Goal: Information Seeking & Learning: Learn about a topic

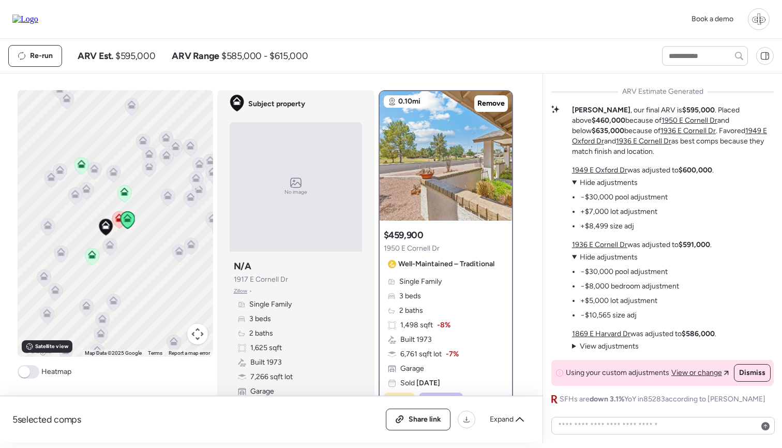
click at [118, 225] on icon at bounding box center [119, 219] width 14 height 17
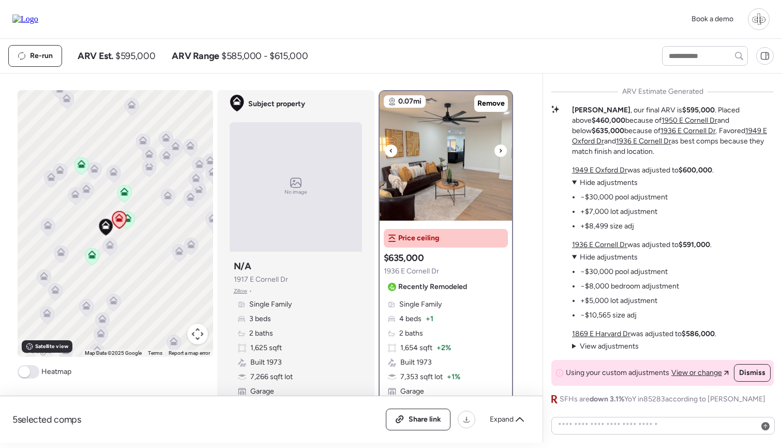
click at [430, 161] on img at bounding box center [446, 155] width 132 height 129
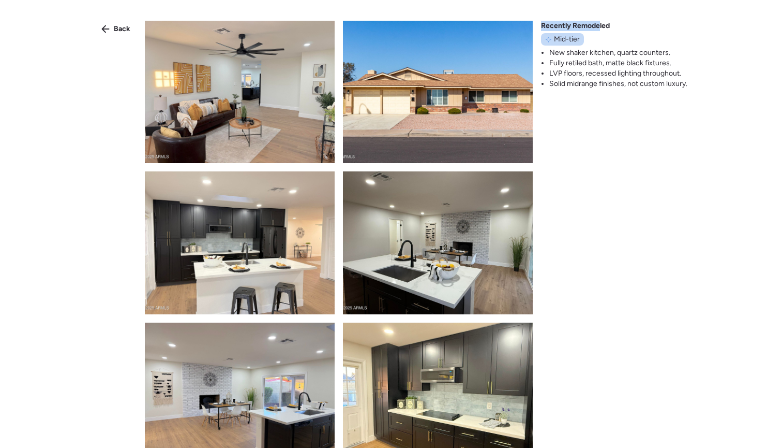
drag, startPoint x: 543, startPoint y: 24, endPoint x: 601, endPoint y: 23, distance: 58.0
click at [601, 22] on span "Recently Remodeled" at bounding box center [575, 26] width 69 height 10
click at [601, 23] on span "Recently Remodeled" at bounding box center [575, 26] width 69 height 10
click at [121, 32] on span "Back" at bounding box center [122, 29] width 17 height 10
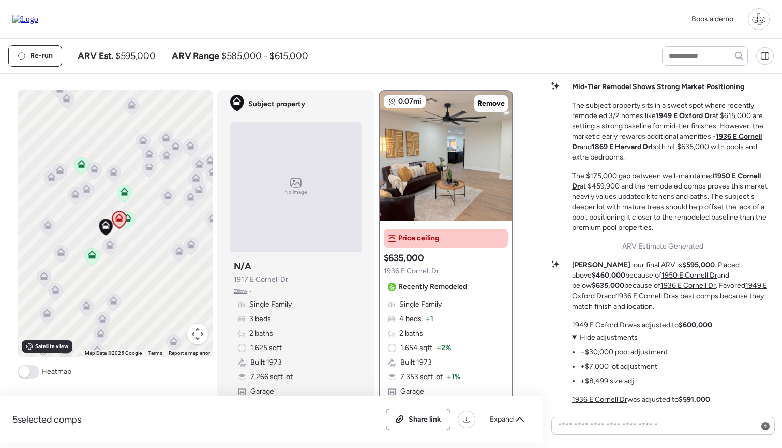
scroll to position [-155, 0]
drag, startPoint x: 572, startPoint y: 105, endPoint x: 669, endPoint y: 230, distance: 158.9
click at [669, 230] on div "Mid-Tier Remodel Shows Strong Market Positioning The subject property sits in a…" at bounding box center [663, 157] width 222 height 151
click at [669, 230] on p "The $175,000 gap between well-maintained [STREET_ADDRESS] at $459,900 and the r…" at bounding box center [673, 202] width 202 height 62
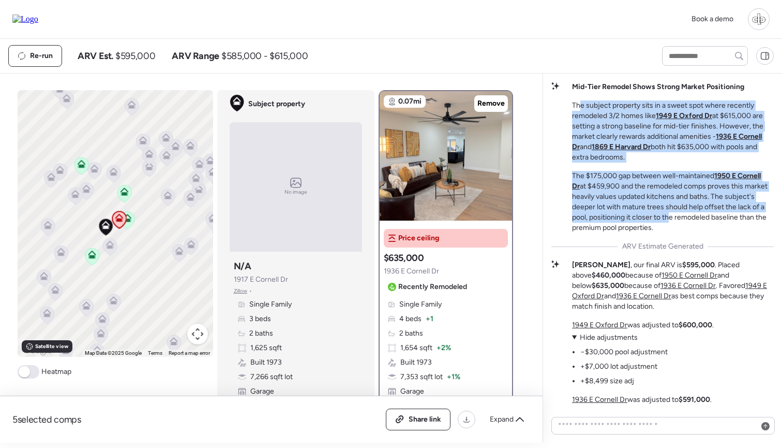
drag, startPoint x: 582, startPoint y: 105, endPoint x: 667, endPoint y: 219, distance: 142.4
click at [667, 219] on div "Mid-Tier Remodel Shows Strong Market Positioning The subject property sits in a…" at bounding box center [673, 157] width 202 height 151
click at [667, 219] on p "The $175,000 gap between well-maintained [STREET_ADDRESS] at $459,900 and the r…" at bounding box center [673, 202] width 202 height 62
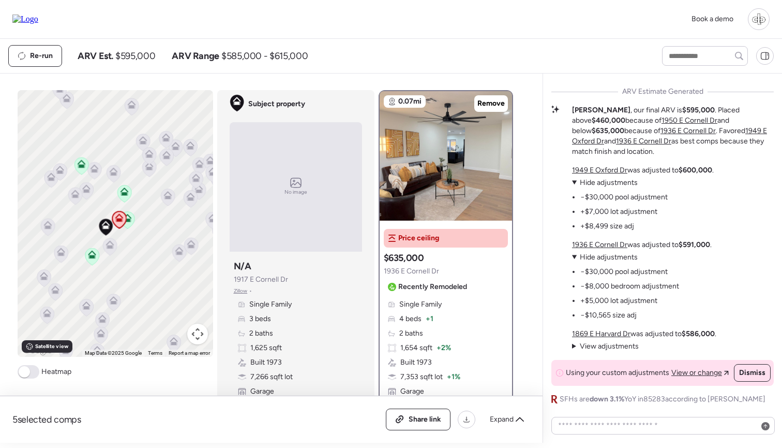
scroll to position [0, 0]
drag, startPoint x: 588, startPoint y: 197, endPoint x: 640, endPoint y: 199, distance: 52.3
click at [643, 197] on li "−$30,000 pool adjustment" at bounding box center [623, 197] width 87 height 10
drag, startPoint x: 592, startPoint y: 210, endPoint x: 630, endPoint y: 210, distance: 37.8
click at [630, 210] on li "+$7,000 lot adjustment" at bounding box center [618, 211] width 77 height 10
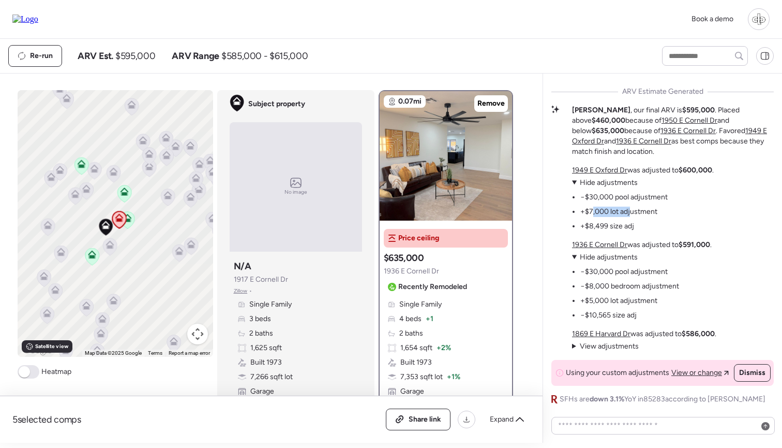
click at [630, 210] on li "+$7,000 lot adjustment" at bounding box center [618, 211] width 77 height 10
drag, startPoint x: 596, startPoint y: 221, endPoint x: 617, endPoint y: 221, distance: 20.7
click at [617, 221] on li "+$8,499 size adj" at bounding box center [607, 226] width 54 height 10
click at [678, 248] on p "[STREET_ADDRESS] was adjusted to $591,000 ." at bounding box center [642, 245] width 140 height 10
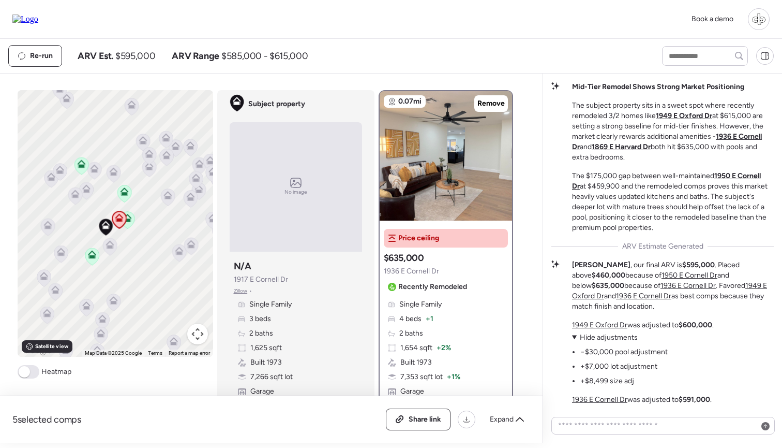
scroll to position [-155, 0]
drag, startPoint x: 647, startPoint y: 262, endPoint x: 682, endPoint y: 261, distance: 35.2
click at [682, 261] on p "[PERSON_NAME] , our final ARV is $595,000 . Placed above $460,000 because of 19…" at bounding box center [673, 286] width 202 height 52
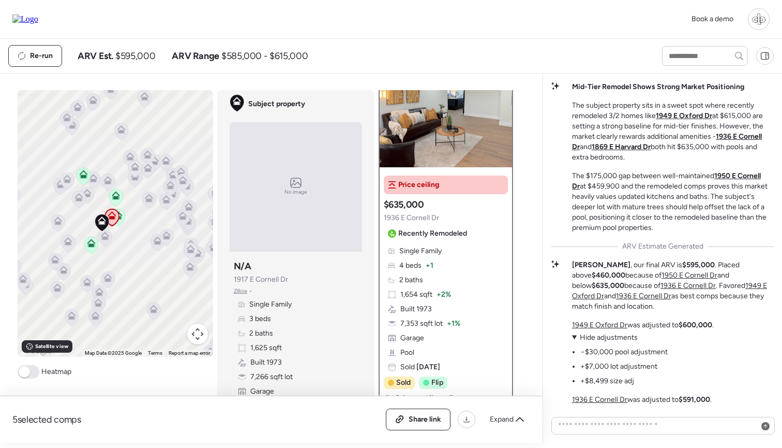
scroll to position [41, 0]
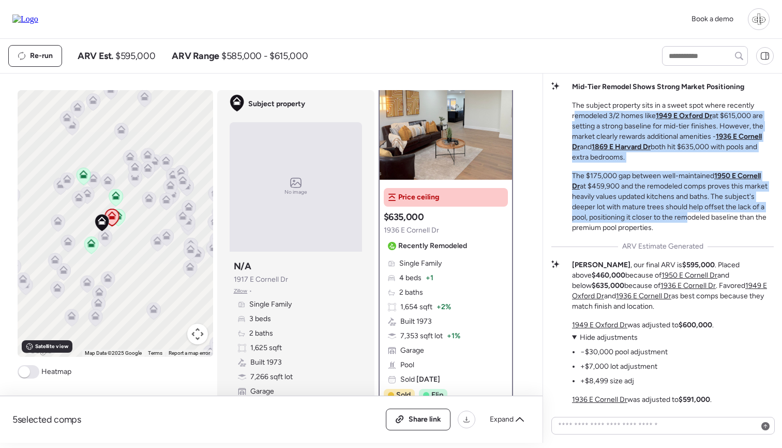
drag, startPoint x: 576, startPoint y: 110, endPoint x: 684, endPoint y: 216, distance: 151.5
click at [684, 216] on div "Mid-Tier Remodel Shows Strong Market Positioning The subject property sits in a…" at bounding box center [673, 157] width 202 height 151
click at [684, 216] on p "The $175,000 gap between well-maintained [STREET_ADDRESS] at $459,900 and the r…" at bounding box center [673, 202] width 202 height 62
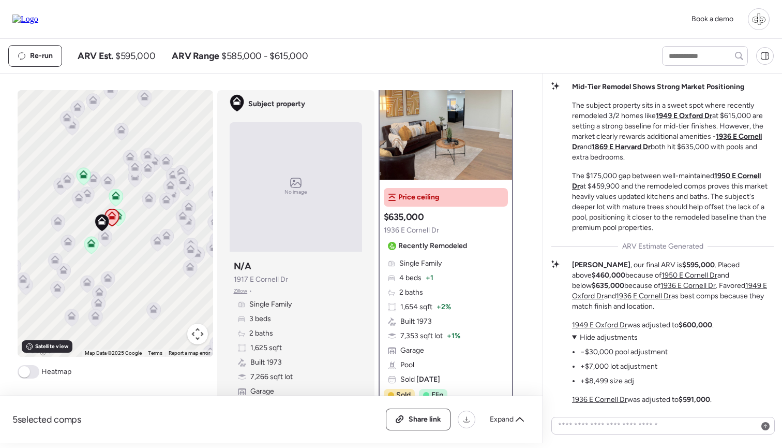
click at [684, 216] on p "The $175,000 gap between well-maintained [STREET_ADDRESS] at $459,900 and the r…" at bounding box center [673, 202] width 202 height 62
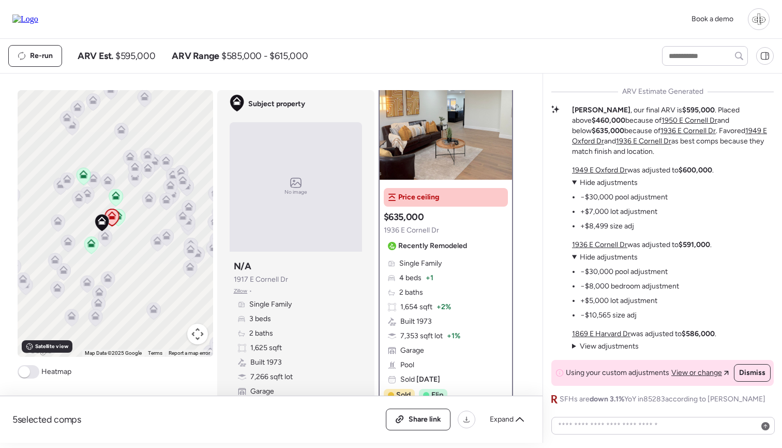
scroll to position [0, 0]
click at [612, 427] on textarea at bounding box center [663, 425] width 214 height 14
click at [639, 214] on li "+$7,000 lot adjustment" at bounding box center [618, 211] width 77 height 10
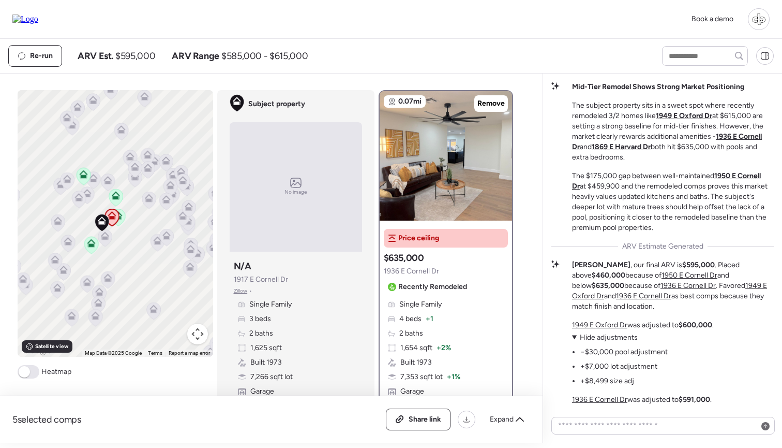
click at [758, 14] on div at bounding box center [759, 19] width 22 height 22
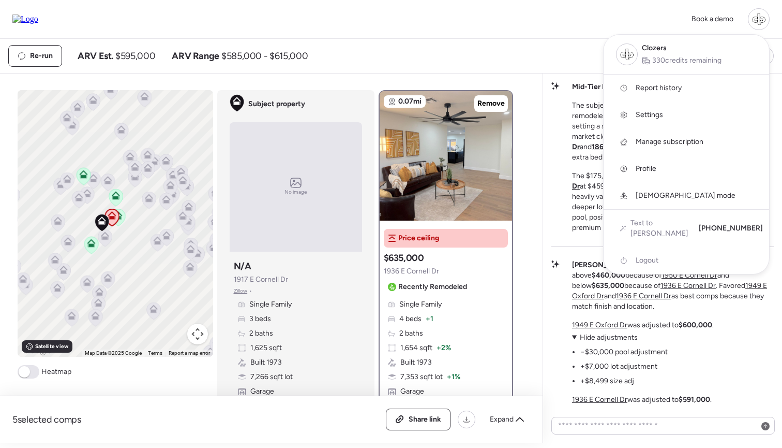
click at [758, 14] on div at bounding box center [759, 19] width 22 height 22
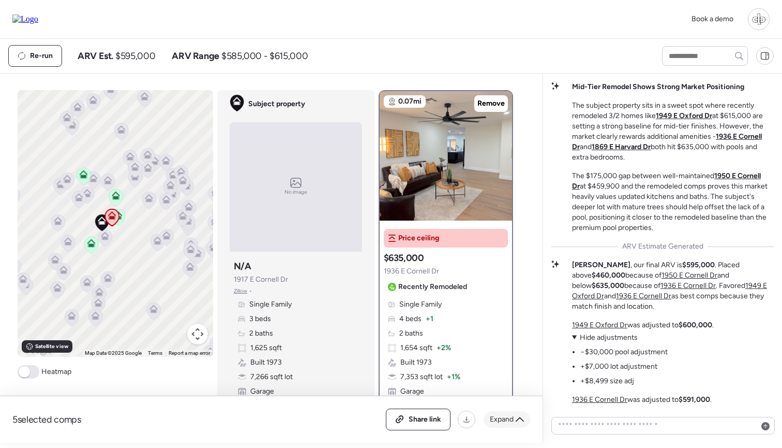
click at [504, 417] on span "Expand" at bounding box center [502, 419] width 24 height 10
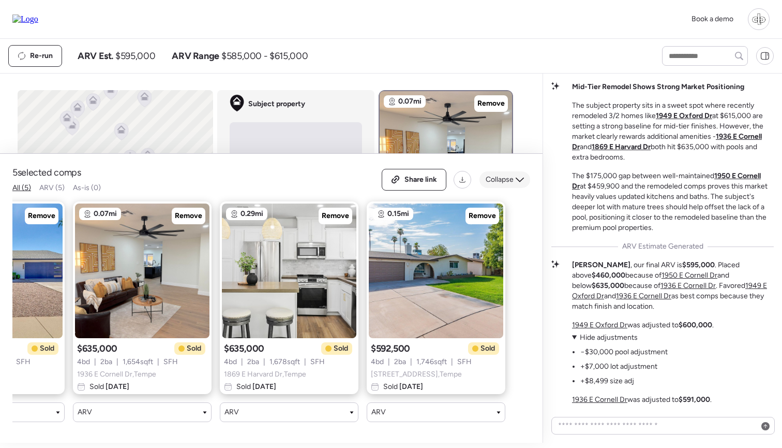
scroll to position [0, 242]
click at [516, 182] on icon at bounding box center [520, 179] width 8 height 8
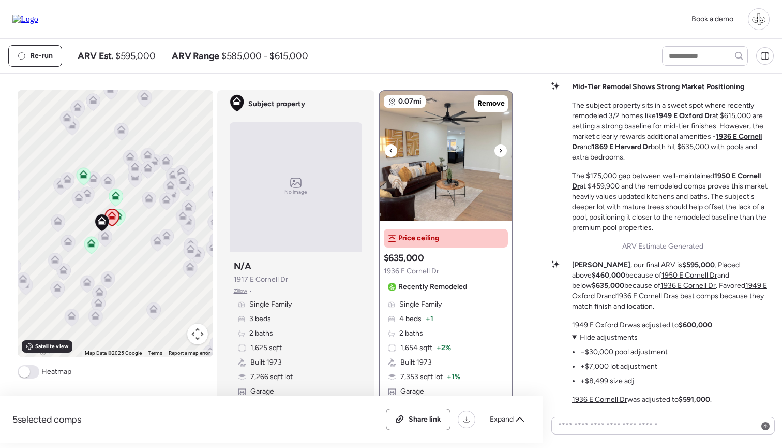
click at [440, 148] on img at bounding box center [446, 155] width 132 height 129
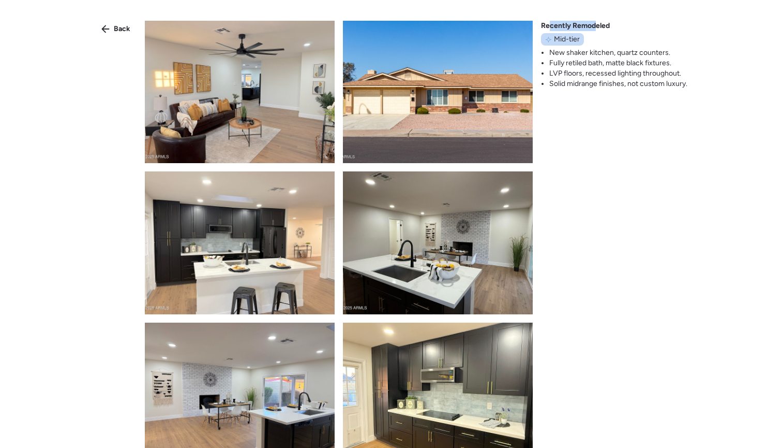
drag, startPoint x: 548, startPoint y: 23, endPoint x: 598, endPoint y: 23, distance: 49.1
click at [598, 23] on span "Recently Remodeled" at bounding box center [575, 26] width 69 height 10
drag, startPoint x: 547, startPoint y: 27, endPoint x: 594, endPoint y: 27, distance: 47.1
click at [594, 27] on span "Recently Remodeled" at bounding box center [575, 26] width 69 height 10
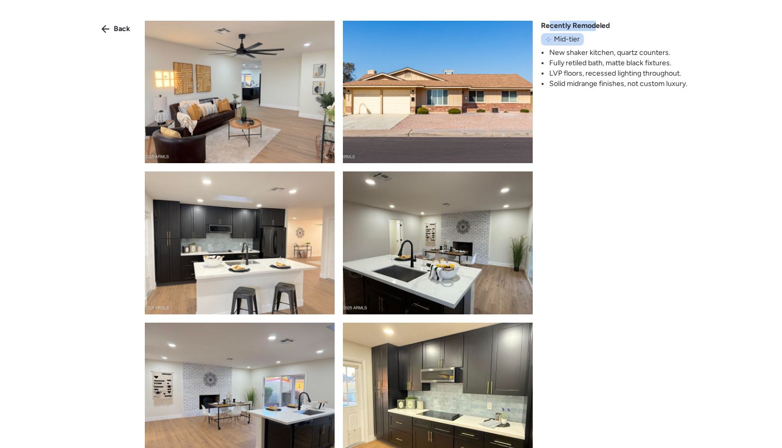
click at [594, 27] on span "Recently Remodeled" at bounding box center [575, 26] width 69 height 10
drag, startPoint x: 554, startPoint y: 40, endPoint x: 579, endPoint y: 41, distance: 25.4
click at [579, 41] on span "Mid-tier" at bounding box center [567, 39] width 26 height 10
drag, startPoint x: 552, startPoint y: 57, endPoint x: 600, endPoint y: 74, distance: 51.1
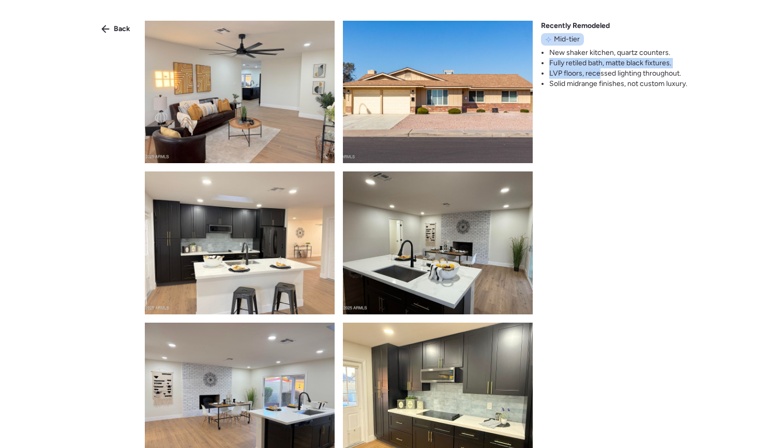
click at [600, 74] on ul "New shaker kitchen, quartz counters. Fully retiled bath, matte black fixtures. …" at bounding box center [614, 68] width 146 height 41
click at [600, 74] on li "LVP floors, recessed lighting throughout." at bounding box center [618, 73] width 138 height 10
click at [107, 35] on div "Back" at bounding box center [115, 29] width 41 height 17
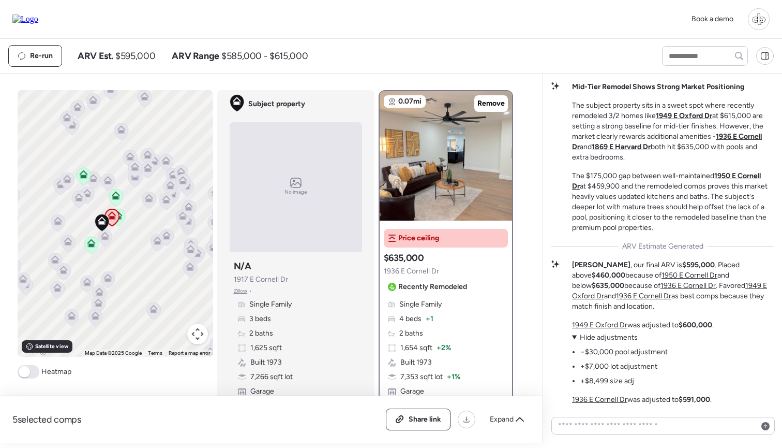
drag, startPoint x: 572, startPoint y: 107, endPoint x: 689, endPoint y: 230, distance: 169.8
click at [689, 230] on div "Mid-Tier Remodel Shows Strong Market Positioning The subject property sits in a…" at bounding box center [663, 157] width 222 height 151
click at [689, 230] on p "The $175,000 gap between well-maintained [STREET_ADDRESS] at $459,900 and the r…" at bounding box center [673, 202] width 202 height 62
drag, startPoint x: 576, startPoint y: 103, endPoint x: 698, endPoint y: 234, distance: 179.0
click at [698, 234] on div "Mid-Tier Remodel Shows Strong Market Positioning The subject property sits in a…" at bounding box center [663, 320] width 222 height 477
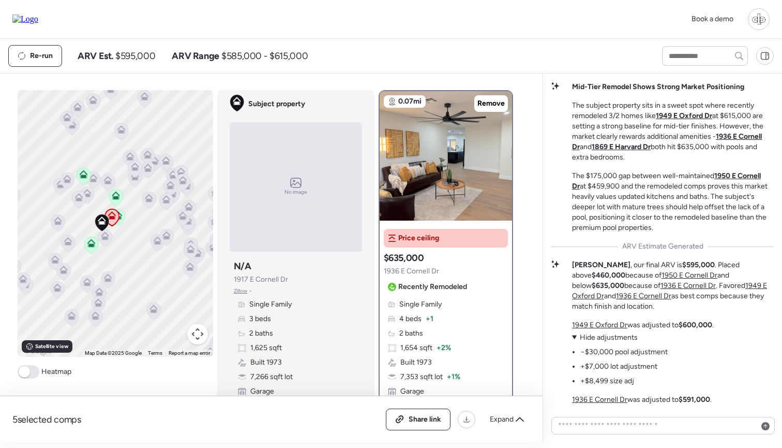
click at [698, 234] on div "Mid-Tier Remodel Shows Strong Market Positioning The subject property sits in a…" at bounding box center [663, 320] width 222 height 477
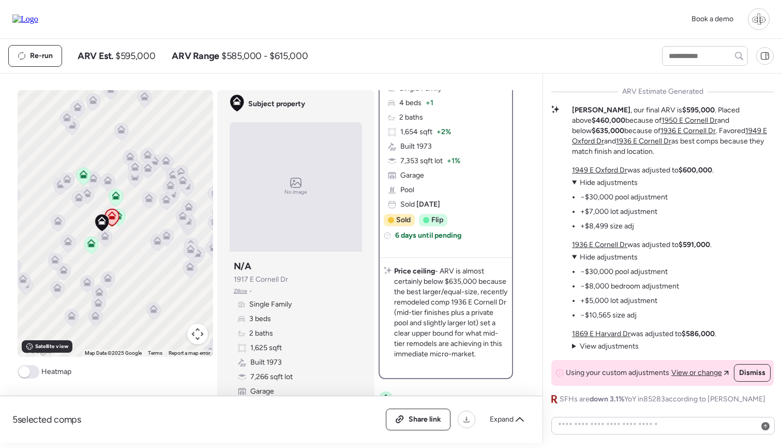
scroll to position [225, 0]
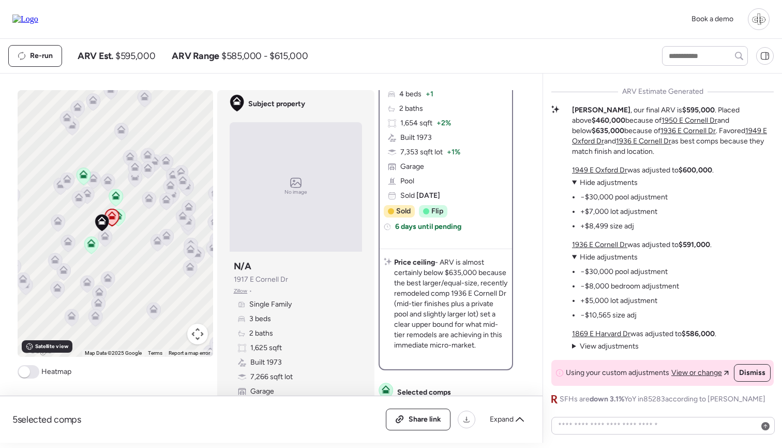
click at [593, 185] on span "Hide adjustments" at bounding box center [609, 182] width 58 height 9
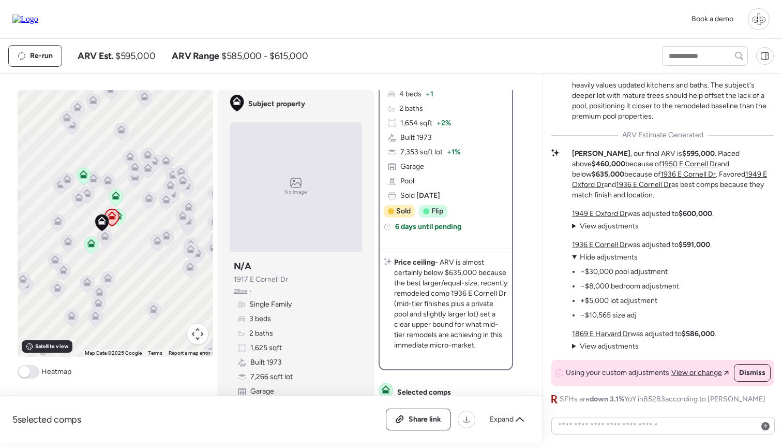
click at [597, 230] on span "View adjustments" at bounding box center [609, 225] width 59 height 9
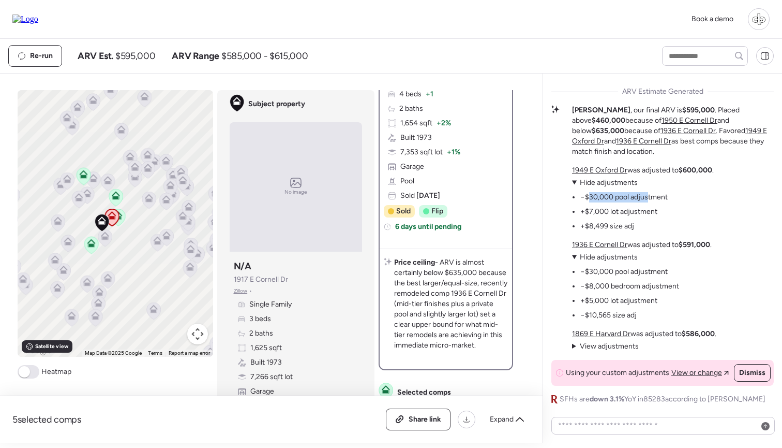
drag, startPoint x: 589, startPoint y: 197, endPoint x: 649, endPoint y: 197, distance: 60.0
click at [649, 197] on li "−$30,000 pool adjustment" at bounding box center [623, 197] width 87 height 10
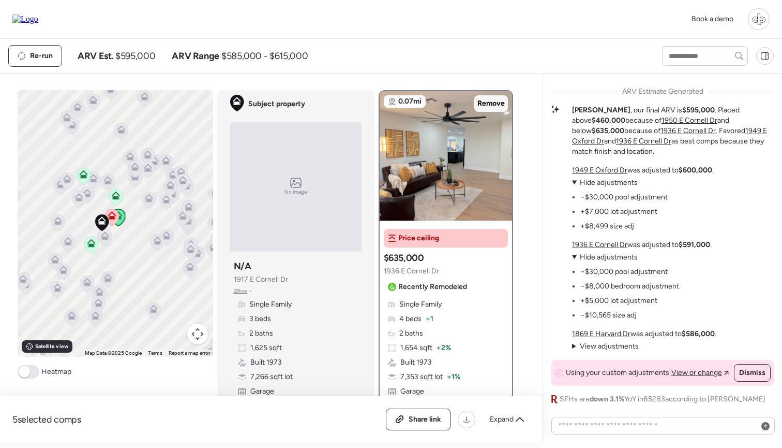
scroll to position [0, 0]
click at [54, 349] on span "Satellite view" at bounding box center [51, 346] width 33 height 8
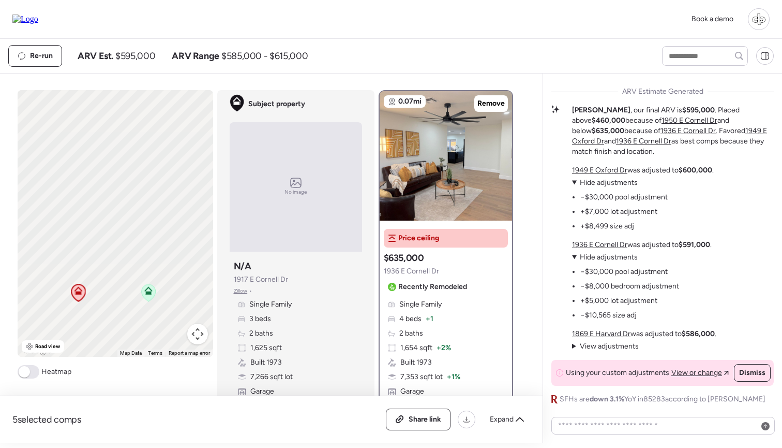
drag, startPoint x: 146, startPoint y: 288, endPoint x: 139, endPoint y: 261, distance: 27.4
click at [139, 261] on div "To navigate, press the arrow keys. To activate drag with keyboard, press Alt + …" at bounding box center [116, 223] width 196 height 266
click at [46, 348] on span "Road view" at bounding box center [47, 346] width 25 height 8
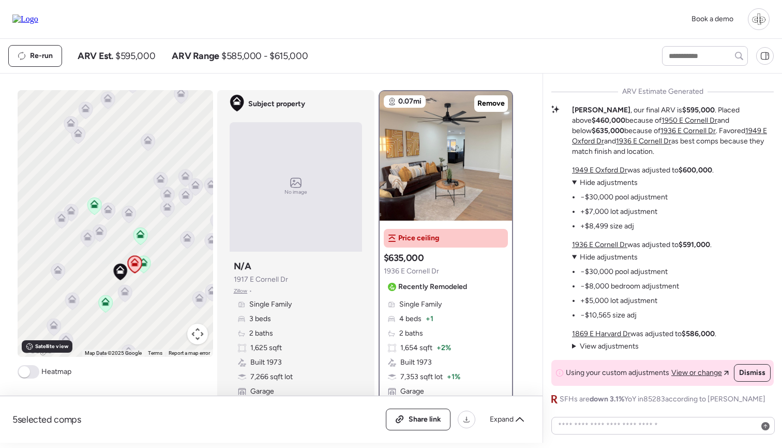
drag, startPoint x: 142, startPoint y: 251, endPoint x: 169, endPoint y: 251, distance: 26.9
click at [169, 251] on div "To navigate, press the arrow keys. To activate drag with keyboard, press Alt + …" at bounding box center [116, 223] width 196 height 266
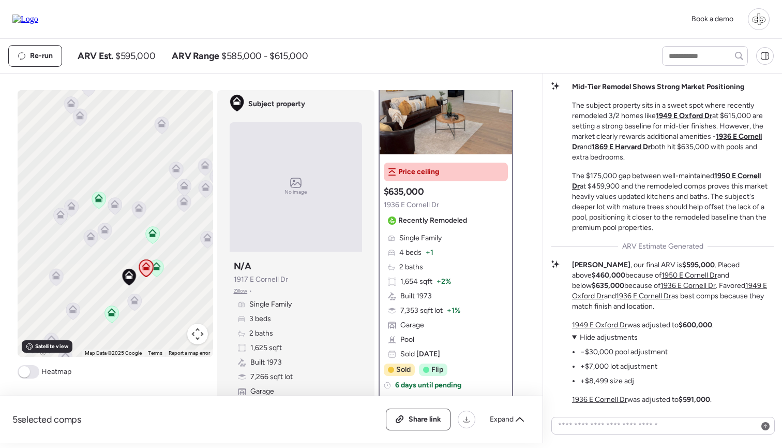
scroll to position [21, 0]
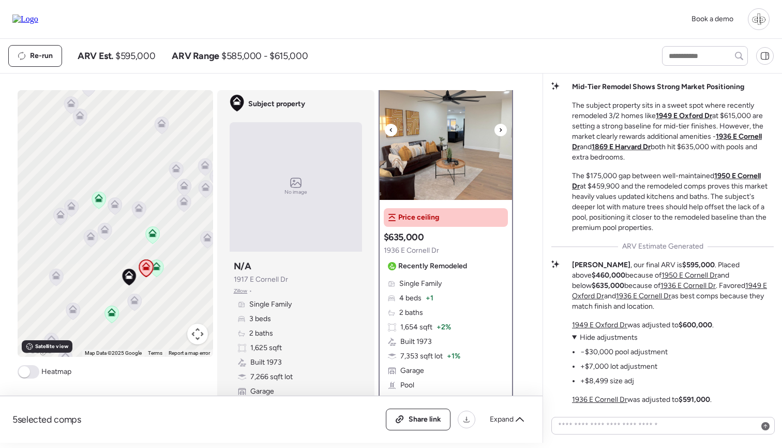
click at [449, 168] on img at bounding box center [446, 134] width 132 height 129
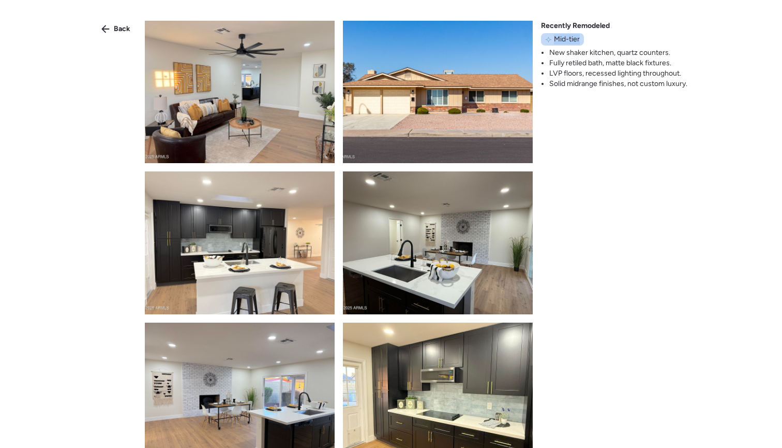
drag, startPoint x: 553, startPoint y: 40, endPoint x: 583, endPoint y: 39, distance: 30.0
click at [583, 39] on div "Mid-tier" at bounding box center [562, 39] width 43 height 12
click at [121, 24] on span "Back" at bounding box center [122, 29] width 17 height 10
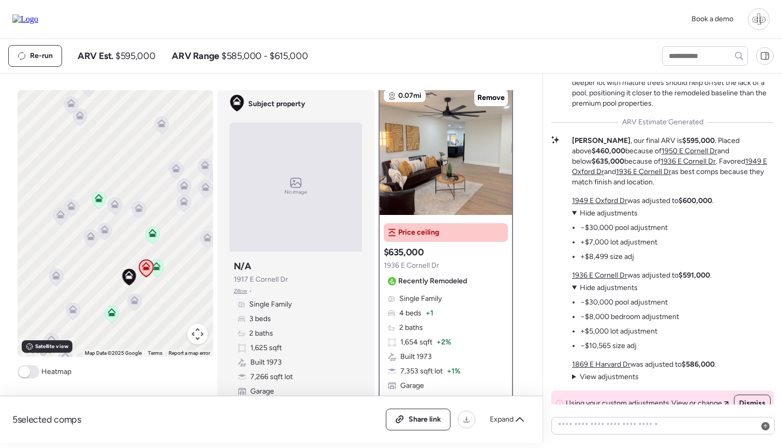
scroll to position [-20, 0]
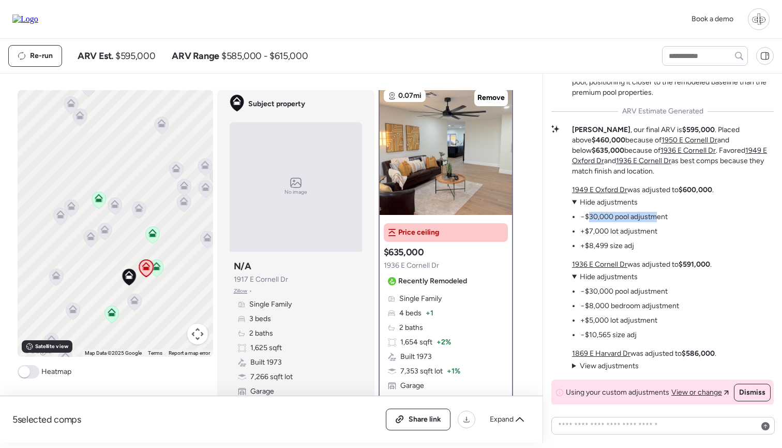
drag, startPoint x: 589, startPoint y: 214, endPoint x: 655, endPoint y: 214, distance: 66.2
click at [657, 214] on li "−$30,000 pool adjustment" at bounding box center [623, 217] width 87 height 10
drag, startPoint x: 595, startPoint y: 225, endPoint x: 630, endPoint y: 225, distance: 34.7
click at [630, 225] on ul "−$30,000 pool adjustment +$7,000 lot adjustment +$8,499 size adj" at bounding box center [620, 228] width 96 height 43
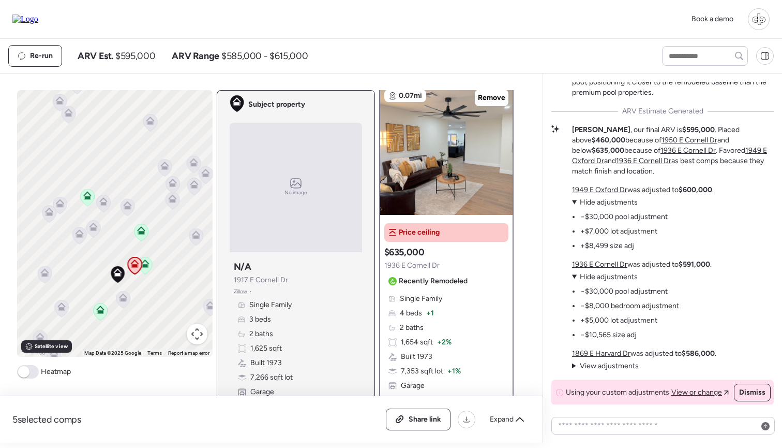
drag, startPoint x: 135, startPoint y: 243, endPoint x: 122, endPoint y: 241, distance: 13.2
click at [122, 241] on div "To navigate, press the arrow keys. To activate drag with keyboard, press Alt + …" at bounding box center [115, 223] width 196 height 266
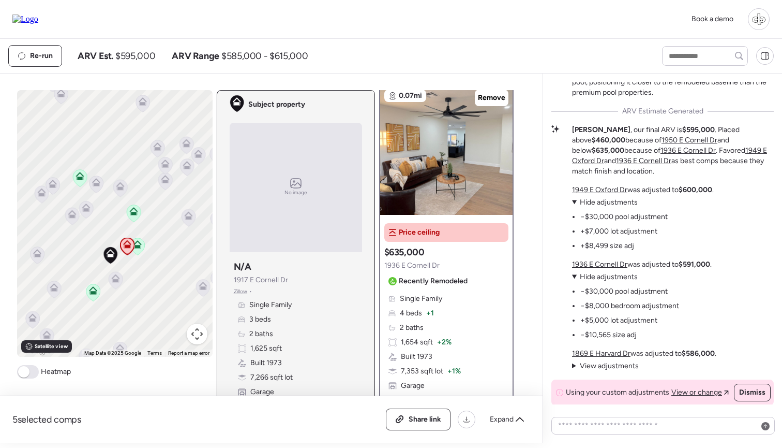
drag, startPoint x: 122, startPoint y: 241, endPoint x: 117, endPoint y: 216, distance: 24.9
click at [117, 216] on div "To navigate, press the arrow keys. To activate drag with keyboard, press Alt + …" at bounding box center [115, 223] width 196 height 266
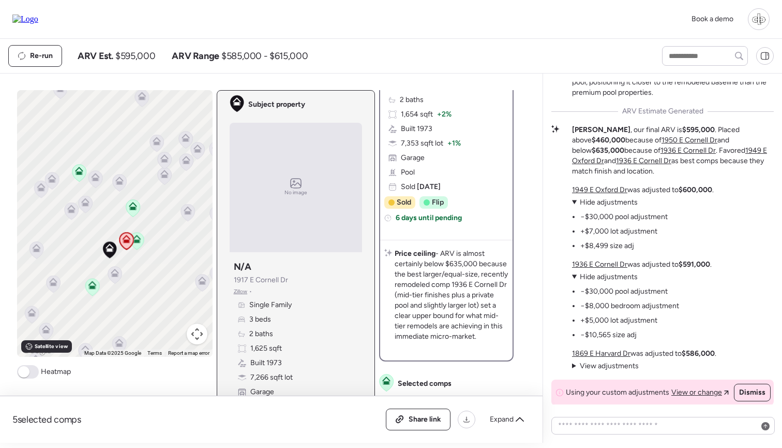
scroll to position [243, 0]
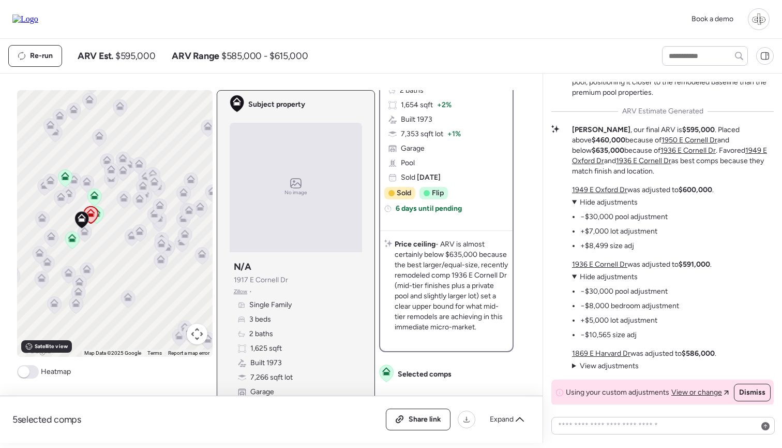
drag, startPoint x: 125, startPoint y: 217, endPoint x: 135, endPoint y: 222, distance: 10.9
click at [134, 222] on div "To navigate, press the arrow keys. To activate drag with keyboard, press Alt + …" at bounding box center [115, 223] width 196 height 266
drag, startPoint x: 106, startPoint y: 213, endPoint x: 124, endPoint y: 213, distance: 18.6
click at [124, 213] on div "To navigate, press the arrow keys. To activate drag with keyboard, press Alt + …" at bounding box center [115, 223] width 196 height 266
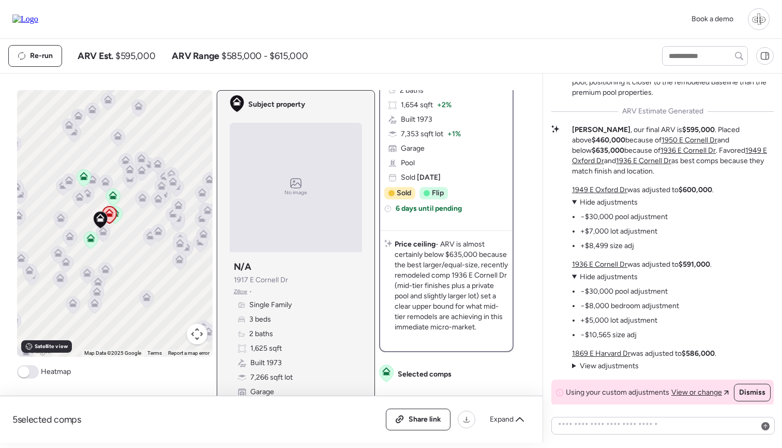
click at [77, 196] on icon at bounding box center [80, 196] width 8 height 8
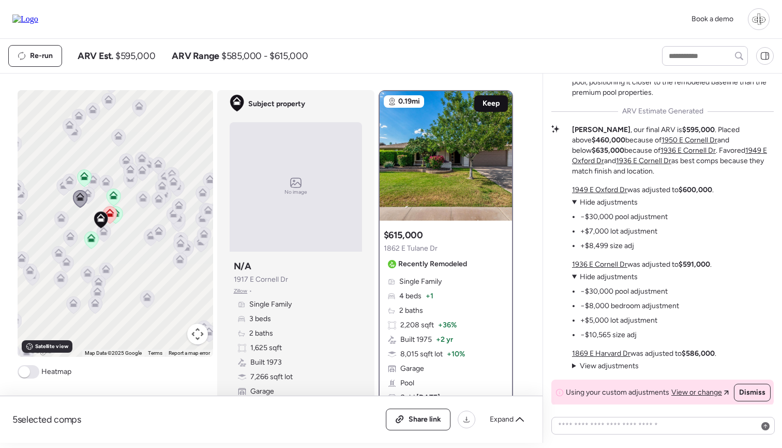
scroll to position [0, 0]
click at [612, 435] on div "Mid-Tier Remodel Shows Strong Market Positioning The subject property sits in a…" at bounding box center [663, 257] width 240 height 369
click at [612, 430] on textarea at bounding box center [663, 425] width 214 height 14
click at [110, 214] on icon at bounding box center [109, 214] width 7 height 3
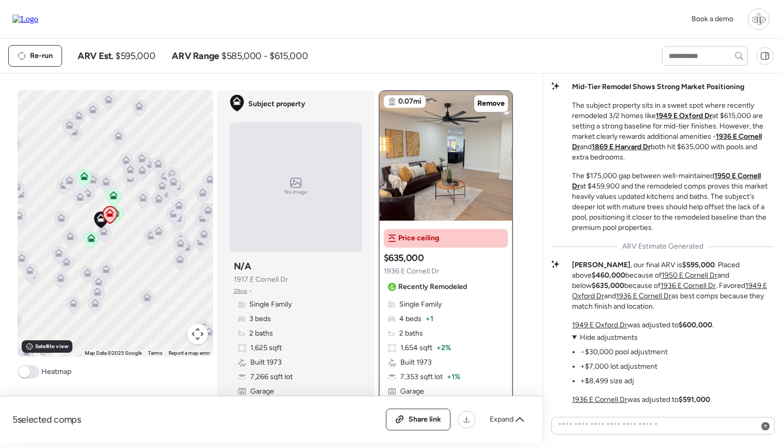
scroll to position [-155, 0]
click at [430, 139] on img at bounding box center [446, 155] width 132 height 129
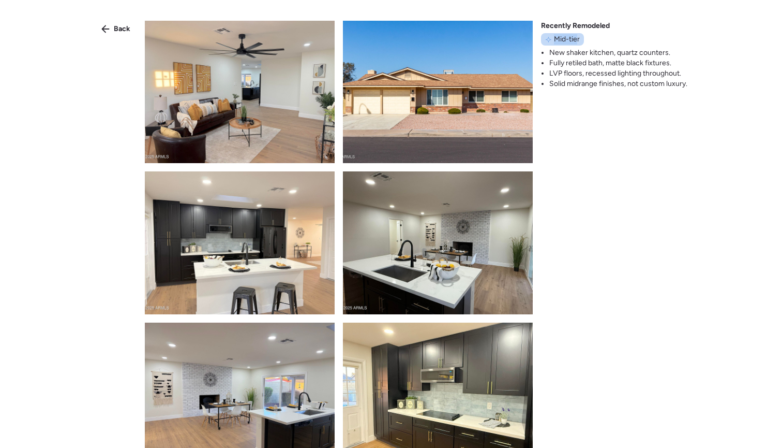
drag, startPoint x: 551, startPoint y: 37, endPoint x: 574, endPoint y: 35, distance: 23.4
click at [574, 35] on div "Mid-tier" at bounding box center [562, 39] width 43 height 12
click at [574, 35] on span "Mid-tier" at bounding box center [567, 39] width 26 height 10
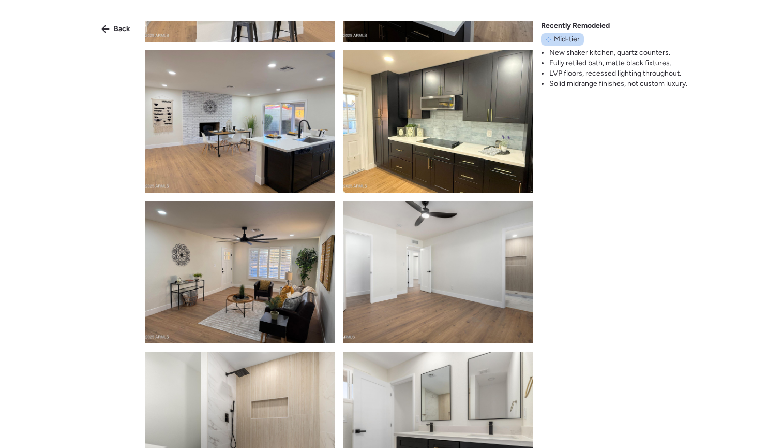
scroll to position [243, 0]
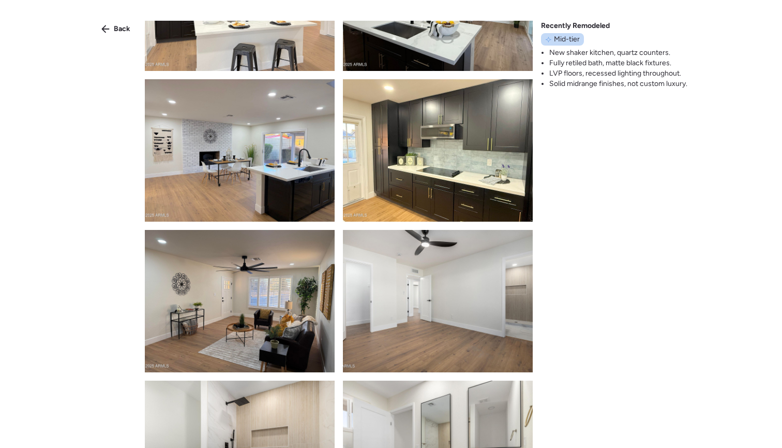
click at [664, 166] on div "Back Recently Remodeled Mid-tier New shaker kitchen, quartz counters. Fully ret…" at bounding box center [391, 242] width 782 height 485
click at [122, 28] on span "Back" at bounding box center [122, 29] width 17 height 10
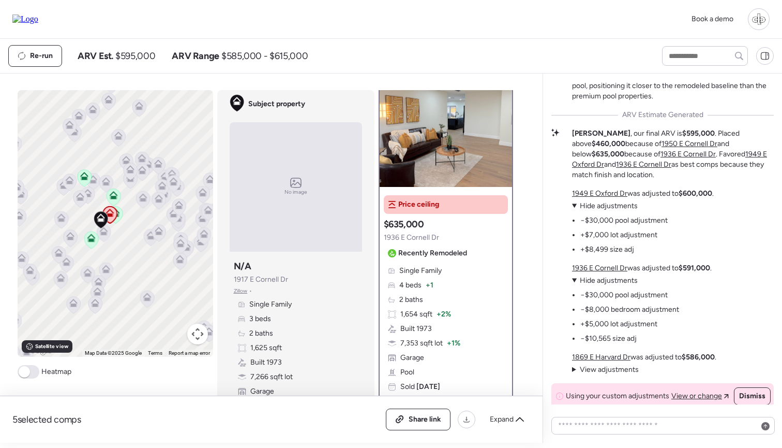
scroll to position [-11, 0]
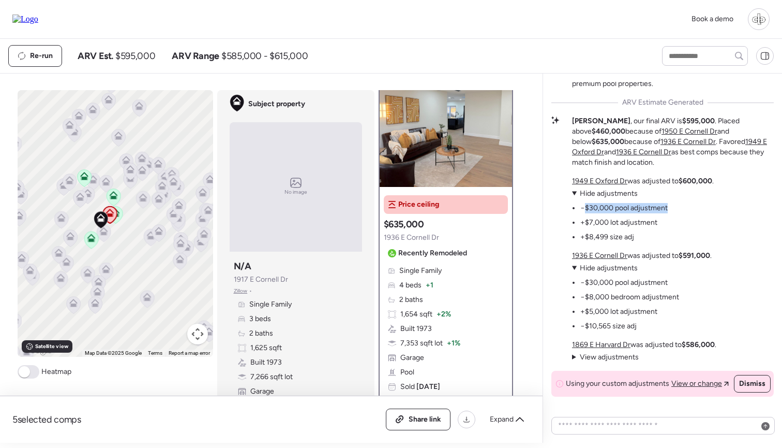
drag, startPoint x: 585, startPoint y: 204, endPoint x: 672, endPoint y: 204, distance: 86.9
click at [672, 204] on div "[STREET_ADDRESS] was adjusted to $600,000 . View adjustments Hide adjustments −…" at bounding box center [643, 209] width 142 height 66
click at [588, 198] on summary "View adjustments Hide adjustments" at bounding box center [620, 193] width 96 height 10
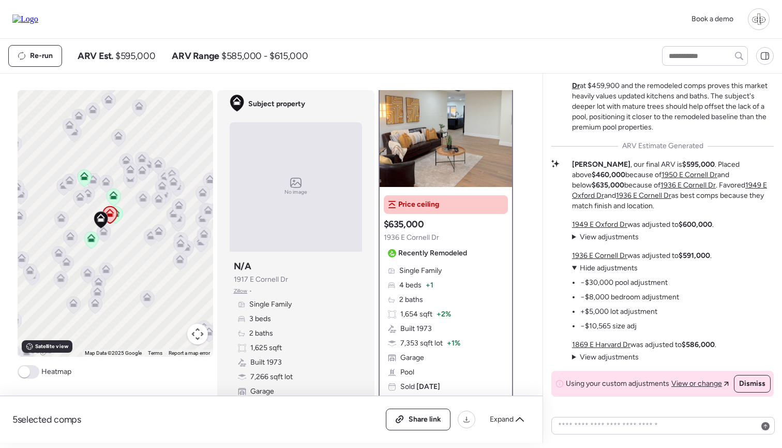
click at [589, 237] on span "View adjustments" at bounding box center [609, 236] width 59 height 9
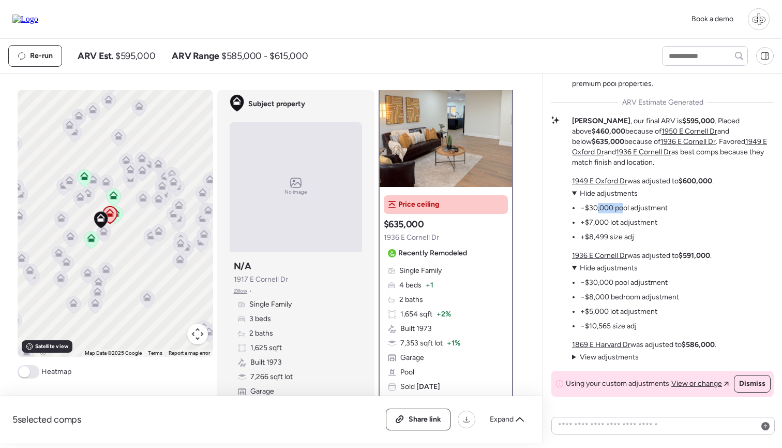
drag, startPoint x: 595, startPoint y: 208, endPoint x: 626, endPoint y: 208, distance: 30.5
click at [626, 208] on li "−$30,000 pool adjustment" at bounding box center [623, 208] width 87 height 10
drag, startPoint x: 593, startPoint y: 224, endPoint x: 638, endPoint y: 224, distance: 45.5
click at [638, 224] on li "+$7,000 lot adjustment" at bounding box center [618, 222] width 77 height 10
drag, startPoint x: 601, startPoint y: 234, endPoint x: 624, endPoint y: 234, distance: 23.3
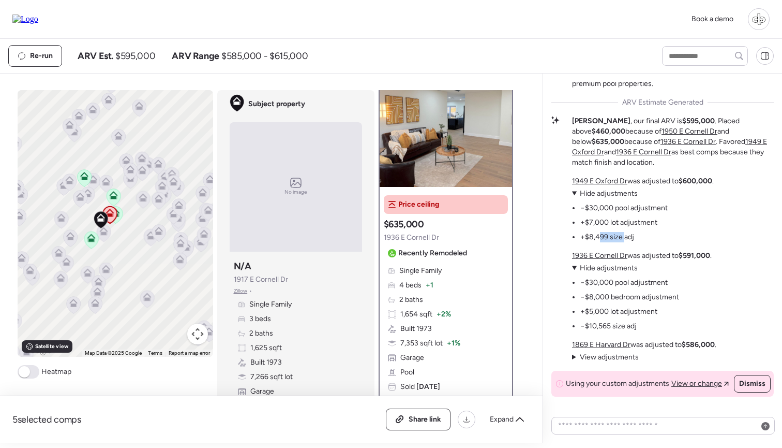
click at [624, 234] on li "+$8,499 size adj" at bounding box center [607, 237] width 54 height 10
drag, startPoint x: 688, startPoint y: 177, endPoint x: 723, endPoint y: 177, distance: 35.2
click at [723, 177] on div "[STREET_ADDRESS] was adjusted to $600,000 . View adjustments Hide adjustments −…" at bounding box center [673, 269] width 202 height 186
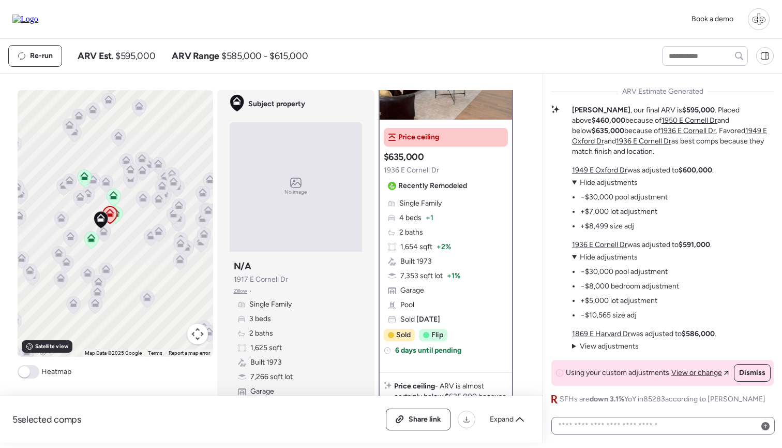
scroll to position [0, 0]
click at [620, 423] on textarea at bounding box center [663, 425] width 214 height 14
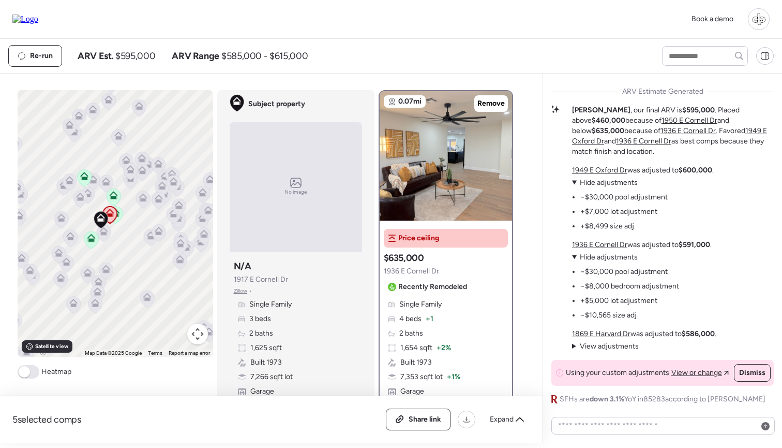
click at [615, 245] on u "1936 E Cornell Dr" at bounding box center [599, 244] width 55 height 9
click at [599, 165] on p "[STREET_ADDRESS] was adjusted to $600,000 ." at bounding box center [643, 170] width 142 height 10
click at [601, 170] on u "1949 E Oxford Dr" at bounding box center [599, 170] width 55 height 9
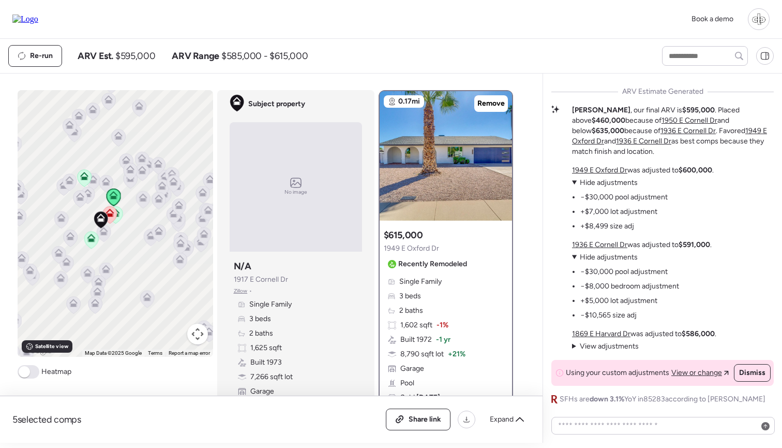
click at [662, 118] on u "1950 E Cornell Dr" at bounding box center [690, 120] width 56 height 9
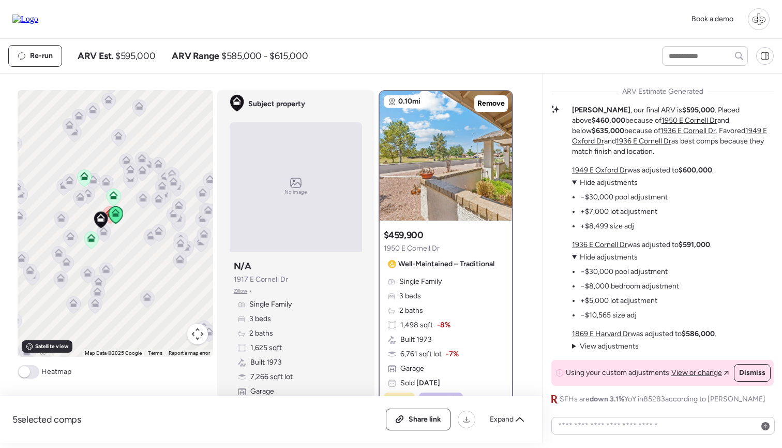
click at [661, 131] on u "1936 E Cornell Dr" at bounding box center [688, 130] width 55 height 9
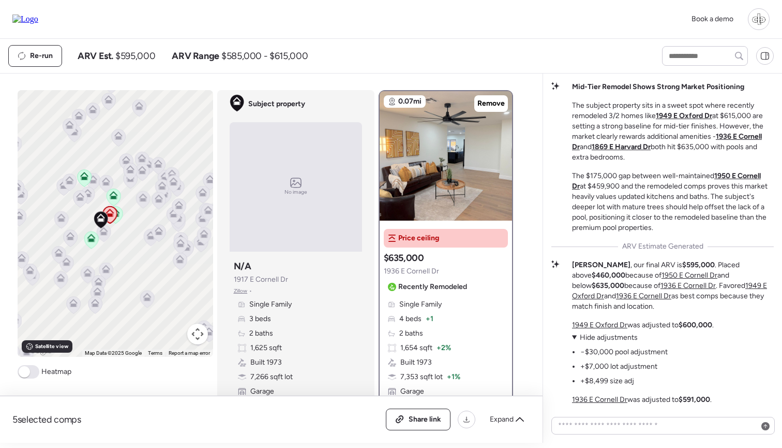
scroll to position [-155, 0]
click at [428, 147] on img at bounding box center [446, 155] width 132 height 129
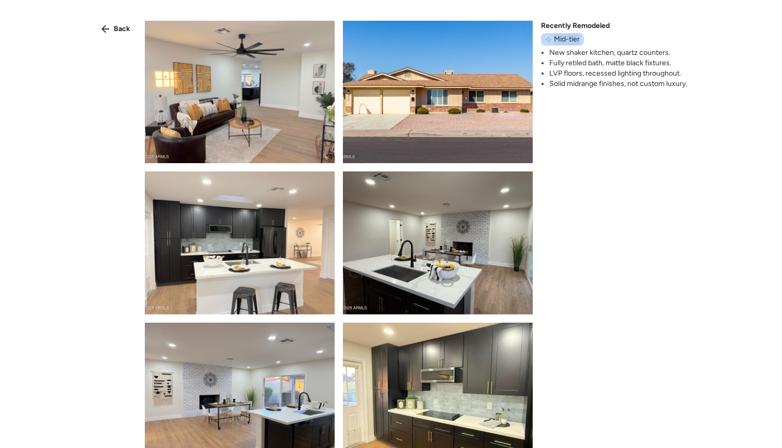
drag, startPoint x: 553, startPoint y: 37, endPoint x: 587, endPoint y: 43, distance: 34.7
click at [587, 43] on div "Recently Remodeled Mid-tier New shaker kitchen, quartz counters. Fully retiled …" at bounding box center [614, 55] width 146 height 68
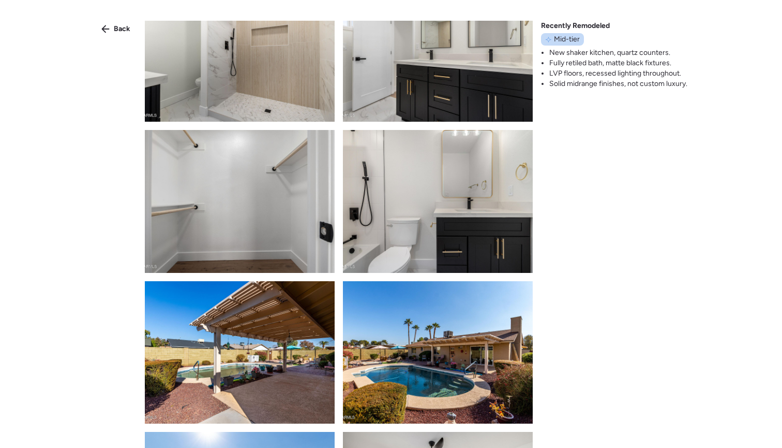
scroll to position [655, 0]
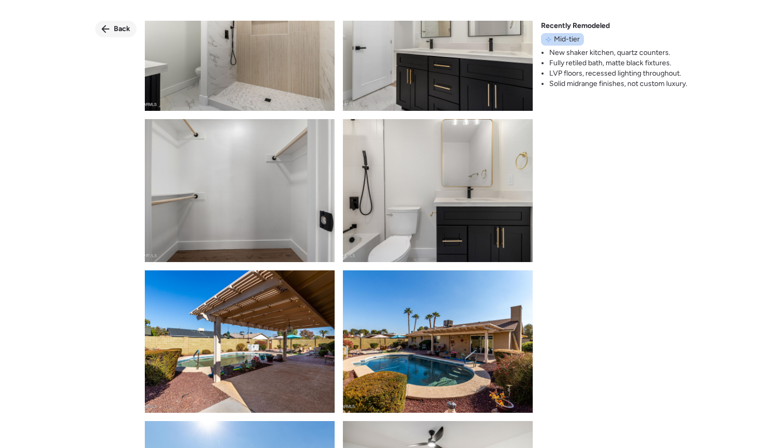
click at [126, 27] on span "Back" at bounding box center [122, 29] width 17 height 10
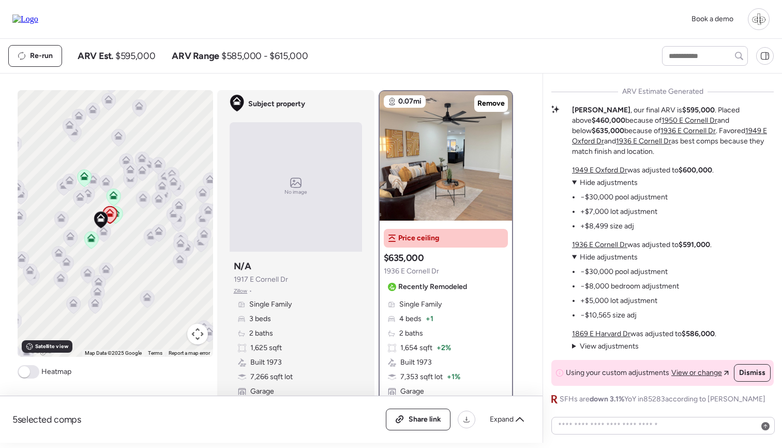
scroll to position [0, 0]
click at [575, 181] on summary "View adjustments Hide adjustments" at bounding box center [620, 182] width 96 height 10
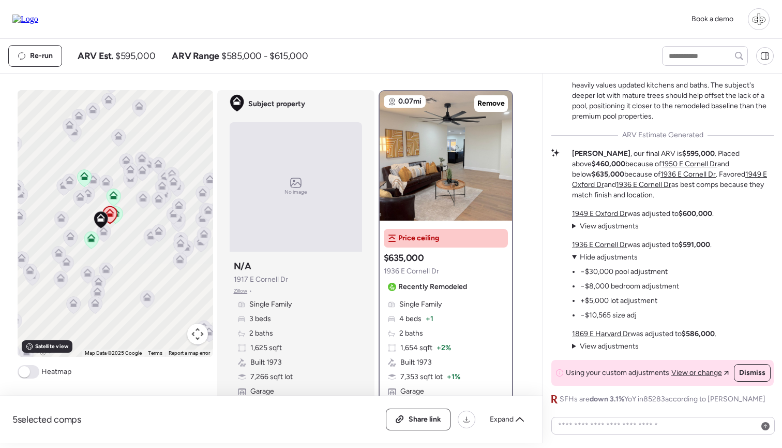
click at [572, 225] on div "Mid-Tier Remodel Shows Strong Market Positioning The subject property sits in a…" at bounding box center [663, 188] width 222 height 434
click at [573, 222] on summary "View adjustments Hide adjustments" at bounding box center [605, 226] width 67 height 10
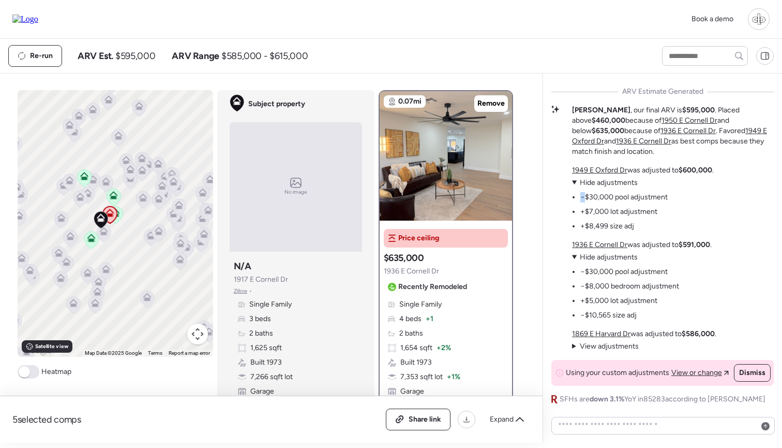
drag, startPoint x: 586, startPoint y: 196, endPoint x: 656, endPoint y: 190, distance: 70.6
click at [656, 190] on ul "−$30,000 pool adjustment +$7,000 lot adjustment +$8,499 size adj" at bounding box center [620, 209] width 96 height 43
drag, startPoint x: 587, startPoint y: 210, endPoint x: 615, endPoint y: 210, distance: 28.5
click at [615, 210] on li "+$7,000 lot adjustment" at bounding box center [618, 211] width 77 height 10
drag, startPoint x: 587, startPoint y: 227, endPoint x: 612, endPoint y: 227, distance: 24.8
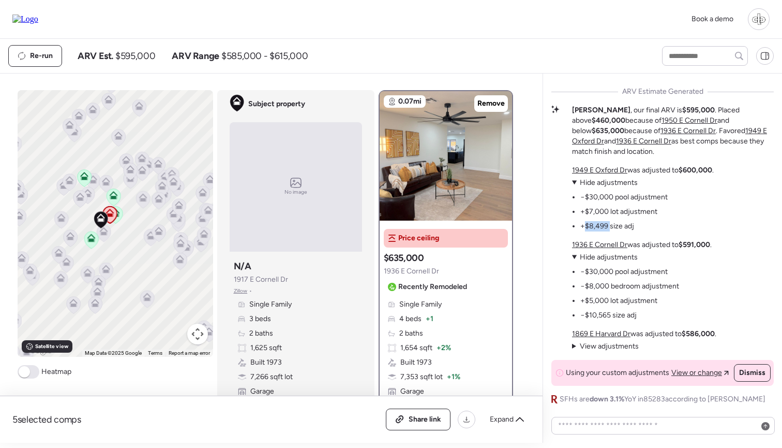
click at [612, 227] on li "+$8,499 size adj" at bounding box center [607, 226] width 54 height 10
click at [573, 259] on summary "View adjustments Hide adjustments" at bounding box center [625, 257] width 107 height 10
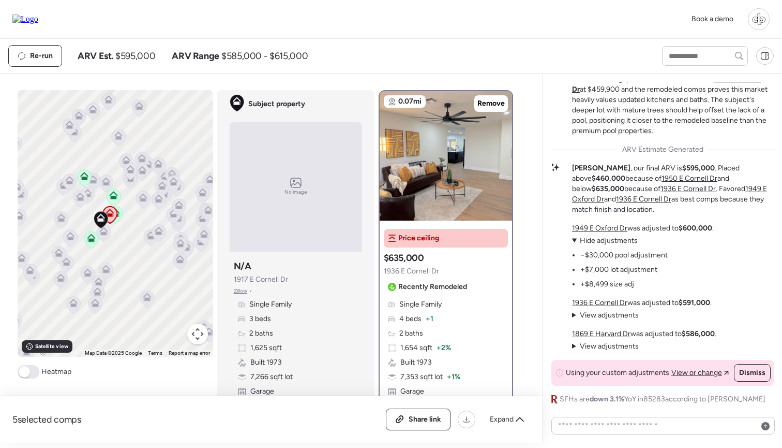
click at [576, 243] on summary "View adjustments Hide adjustments" at bounding box center [620, 240] width 96 height 10
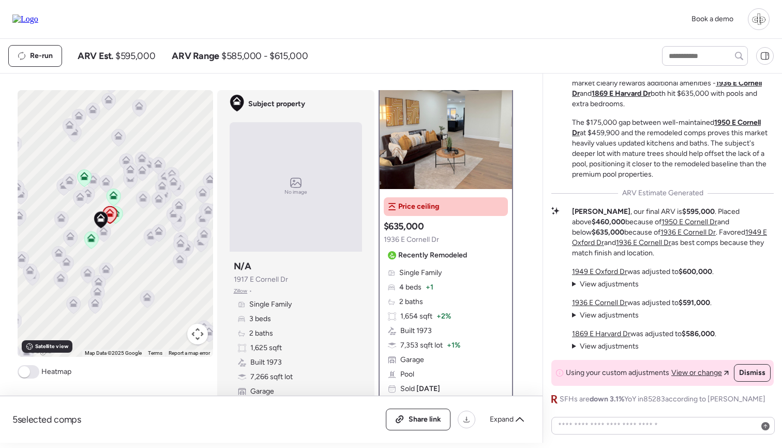
scroll to position [31, 0]
